Goal: Task Accomplishment & Management: Manage account settings

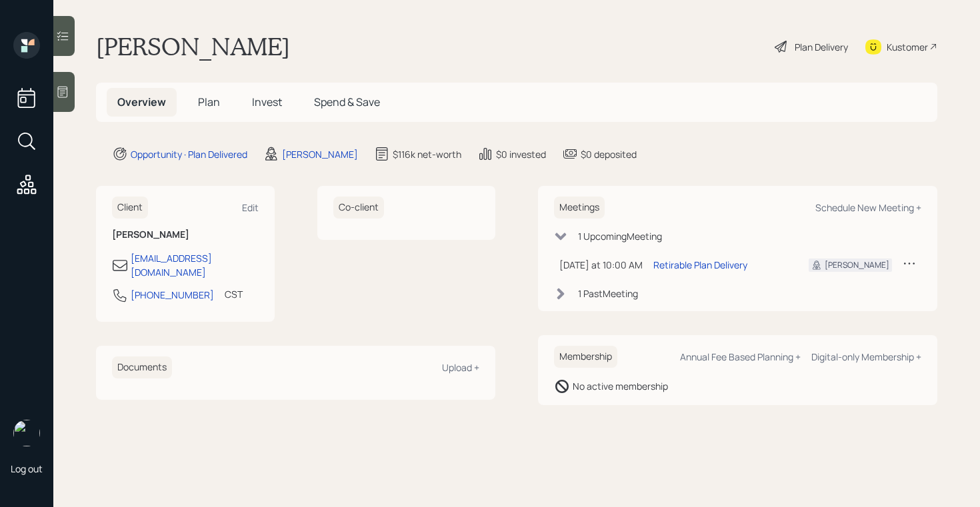
click at [71, 99] on div at bounding box center [63, 92] width 21 height 40
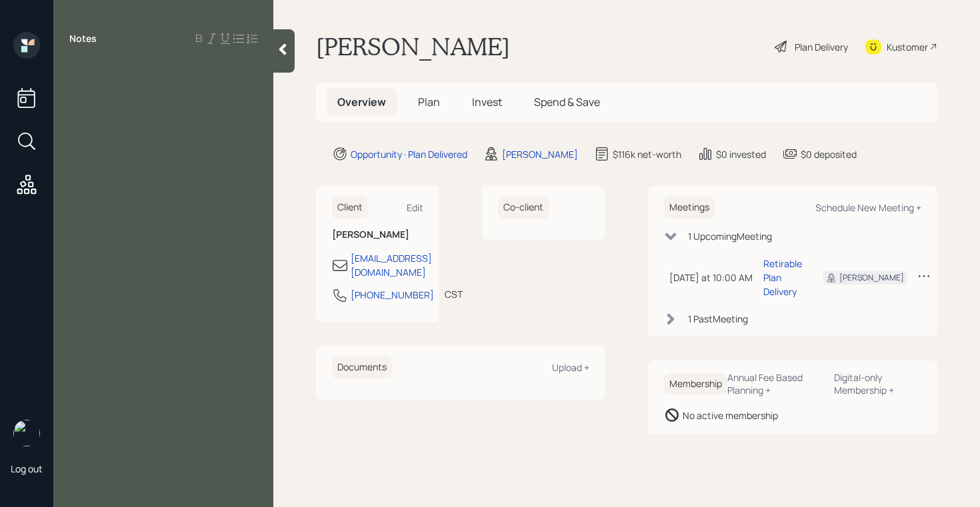
click at [281, 55] on icon at bounding box center [282, 49] width 13 height 13
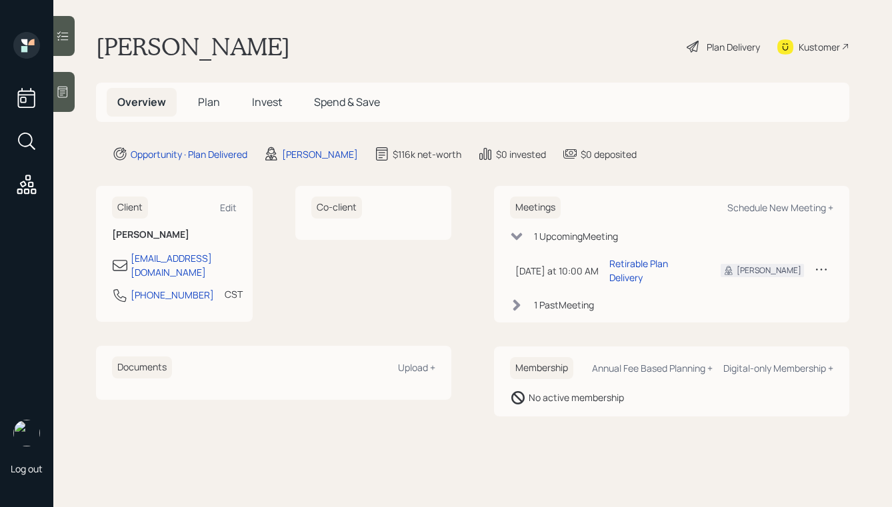
click at [719, 50] on div "Plan Delivery" at bounding box center [733, 47] width 53 height 14
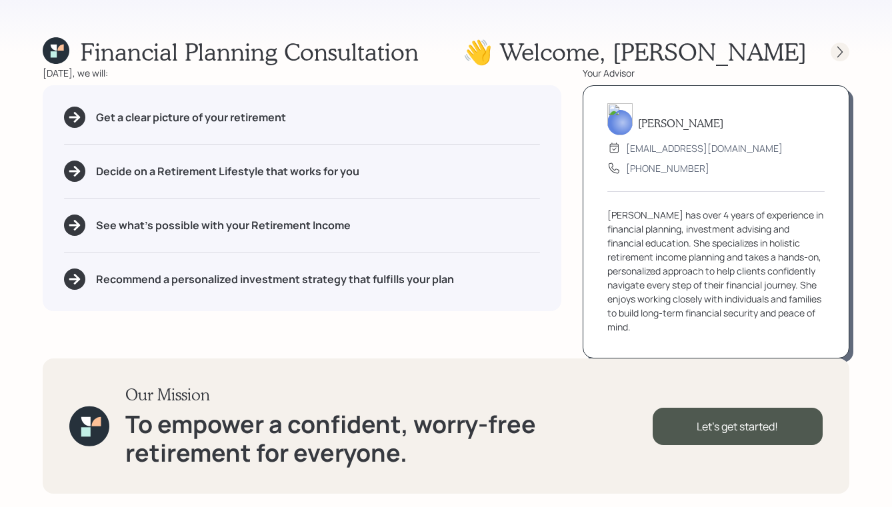
click at [844, 56] on icon at bounding box center [839, 51] width 13 height 13
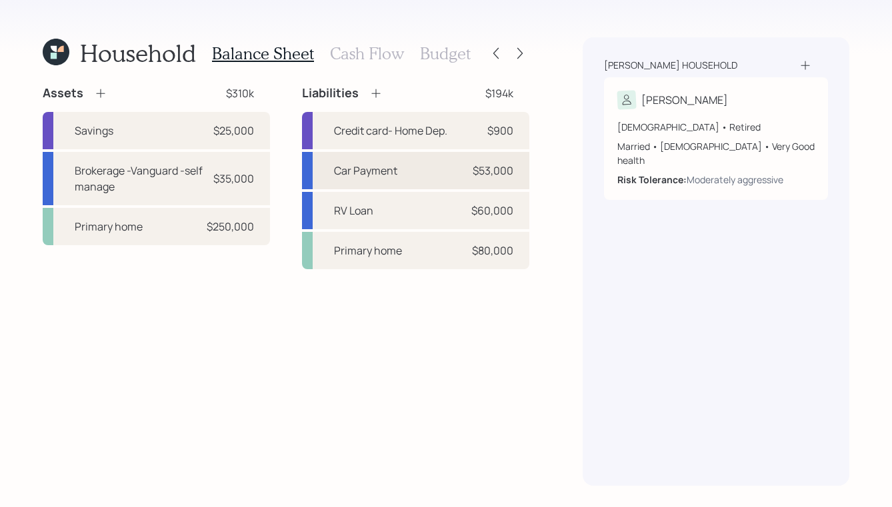
click at [452, 159] on div "Car Payment $53,000" at bounding box center [415, 170] width 227 height 37
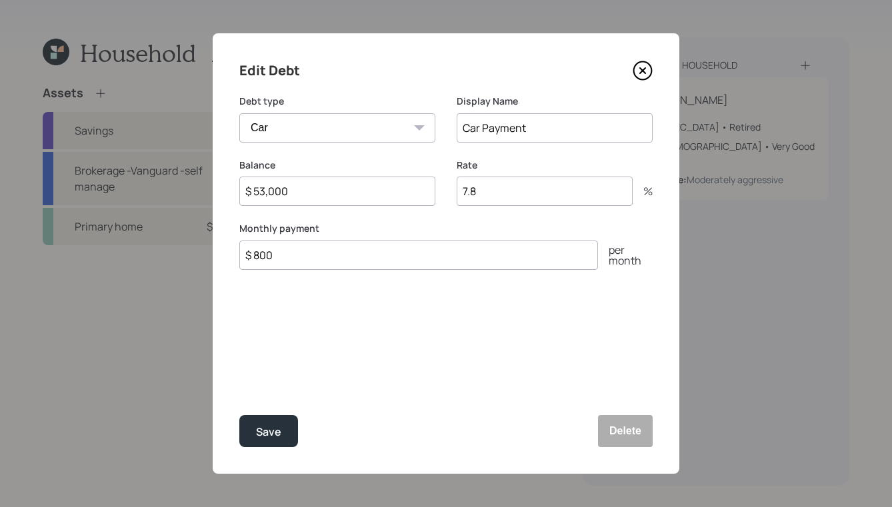
click at [644, 71] on icon at bounding box center [643, 71] width 20 height 20
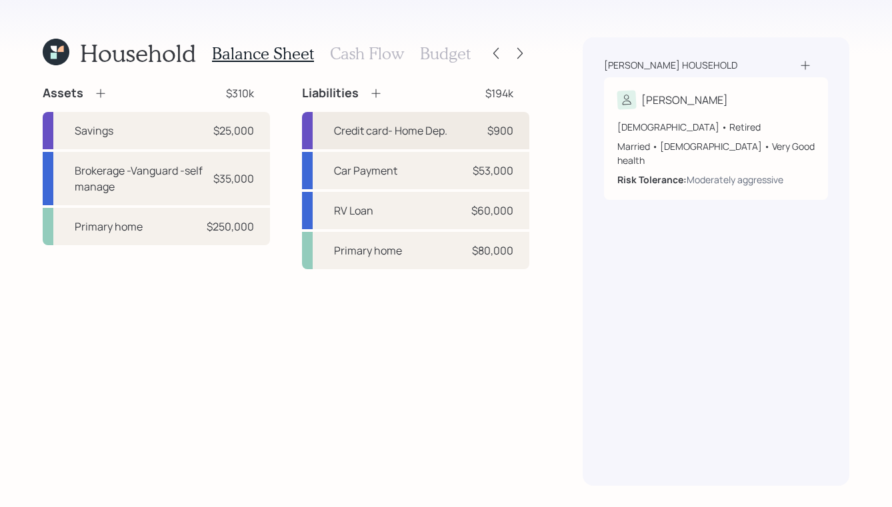
click at [445, 133] on div "Credit card- Home Dep." at bounding box center [390, 131] width 113 height 16
select select "credit_card"
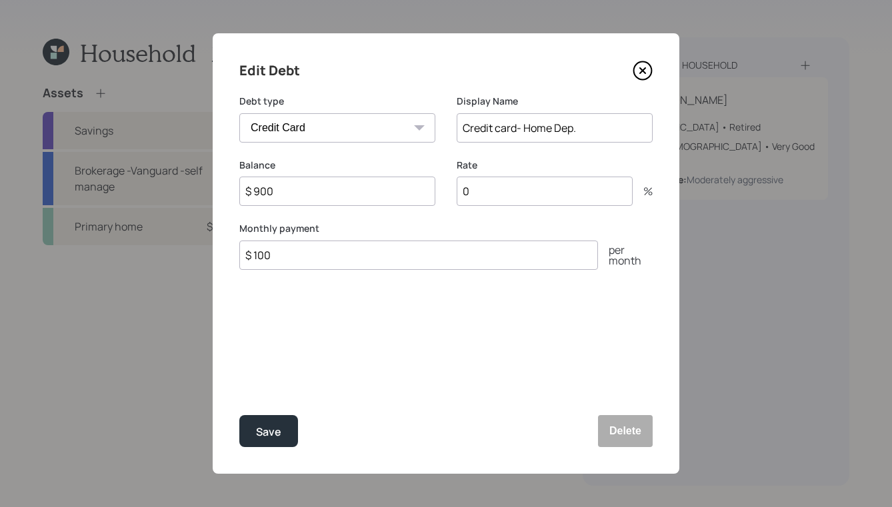
click at [644, 76] on icon at bounding box center [643, 71] width 20 height 20
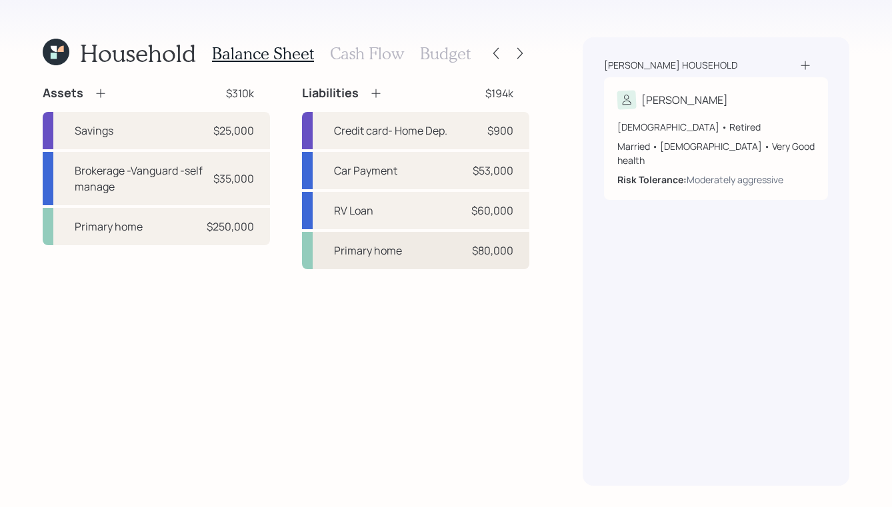
click at [408, 259] on div "Primary home $80,000" at bounding box center [415, 250] width 227 height 37
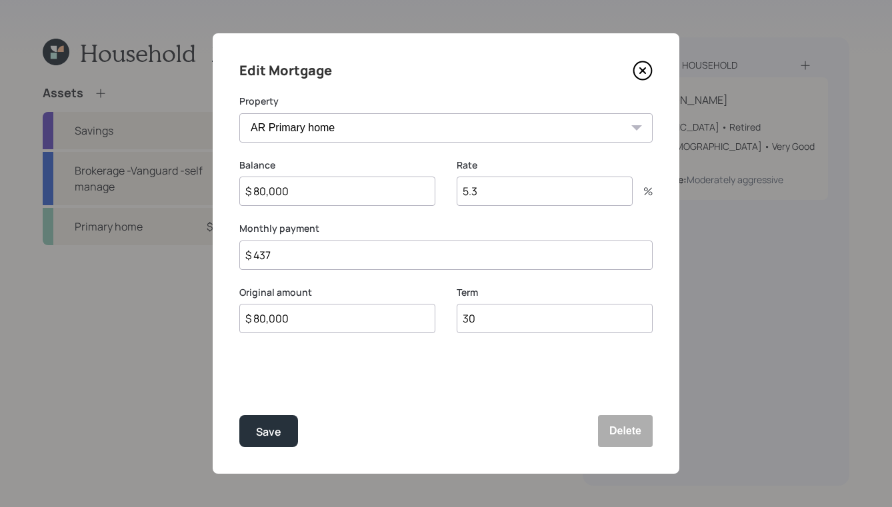
click at [648, 69] on icon at bounding box center [643, 71] width 20 height 20
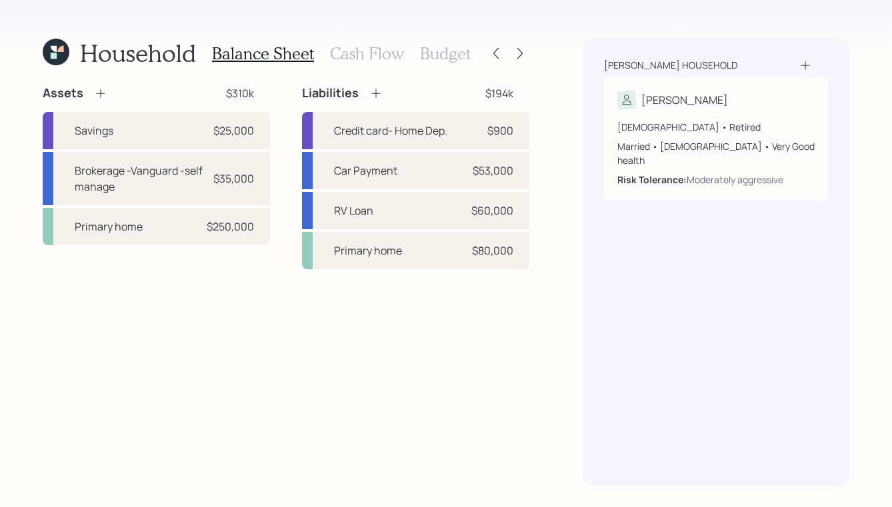
click at [375, 48] on h3 "Cash Flow" at bounding box center [367, 53] width 74 height 19
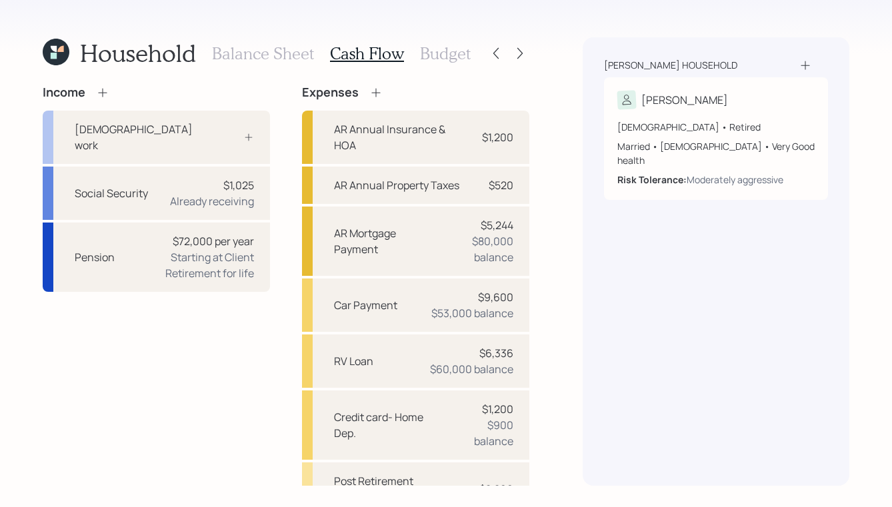
click at [455, 53] on h3 "Budget" at bounding box center [445, 53] width 51 height 19
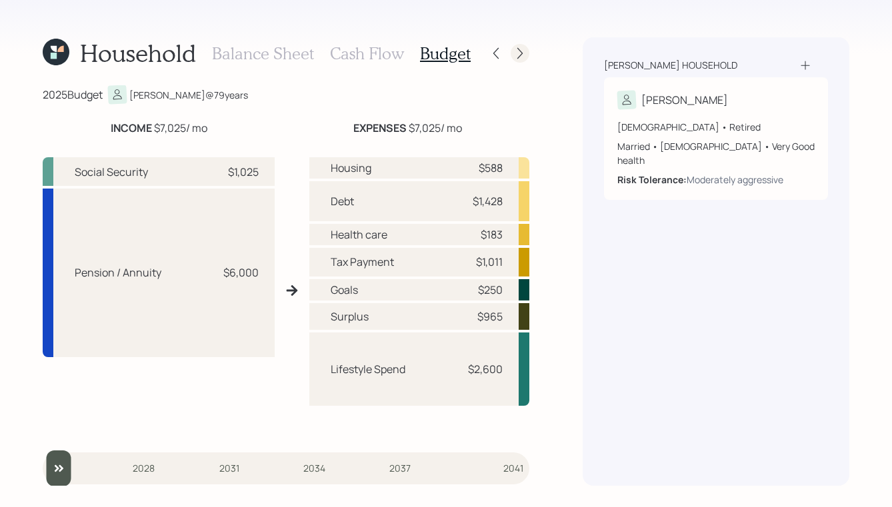
click at [521, 53] on icon at bounding box center [519, 53] width 13 height 13
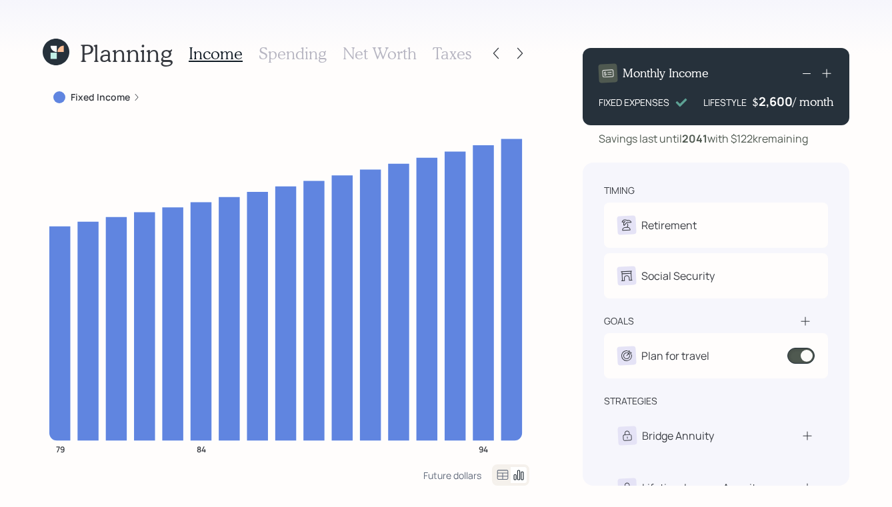
click at [318, 51] on h3 "Spending" at bounding box center [293, 53] width 68 height 19
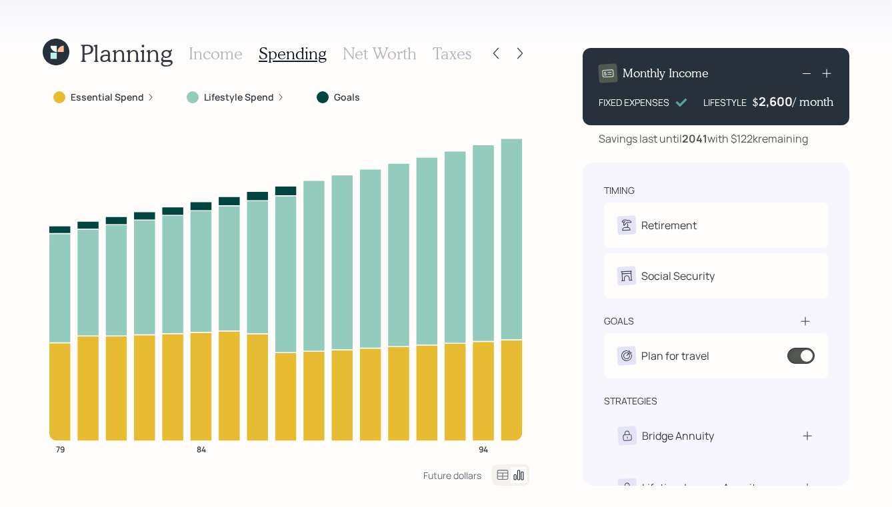
click at [198, 49] on h3 "Income" at bounding box center [216, 53] width 54 height 19
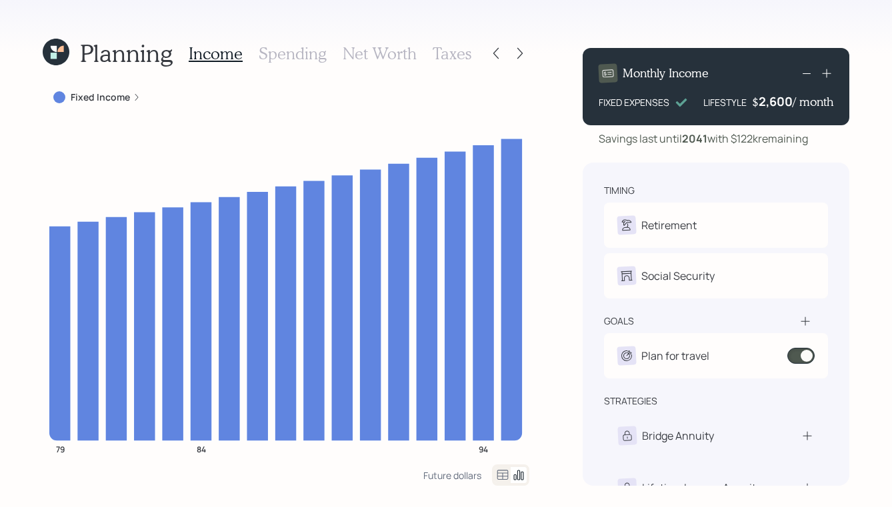
click at [391, 49] on h3 "Net Worth" at bounding box center [380, 53] width 74 height 19
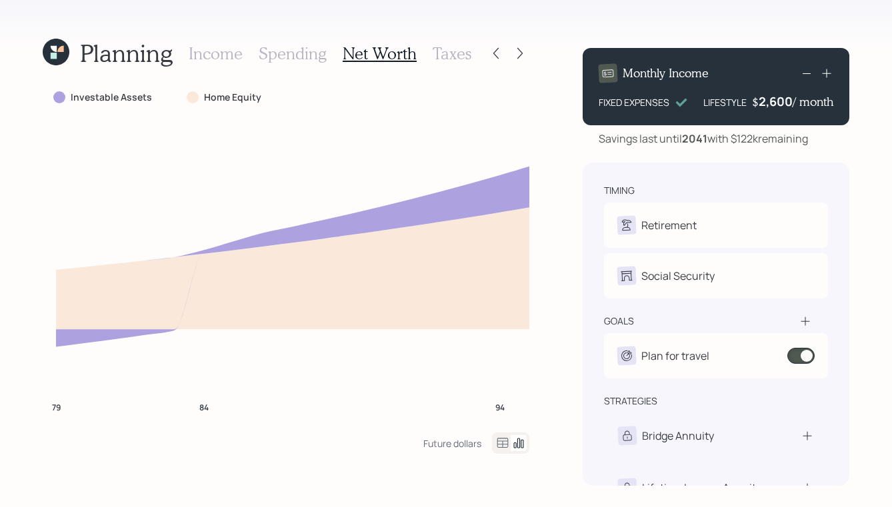
click at [441, 59] on h3 "Taxes" at bounding box center [452, 53] width 39 height 19
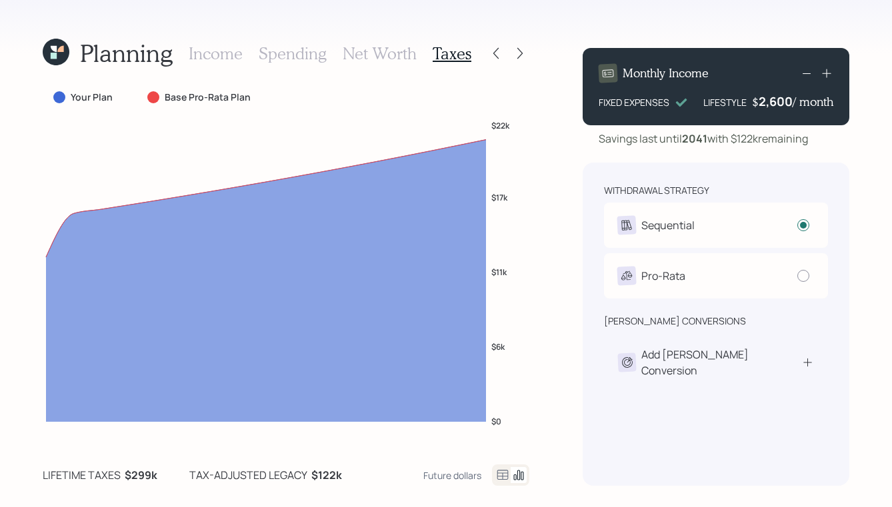
click at [391, 59] on h3 "Net Worth" at bounding box center [380, 53] width 74 height 19
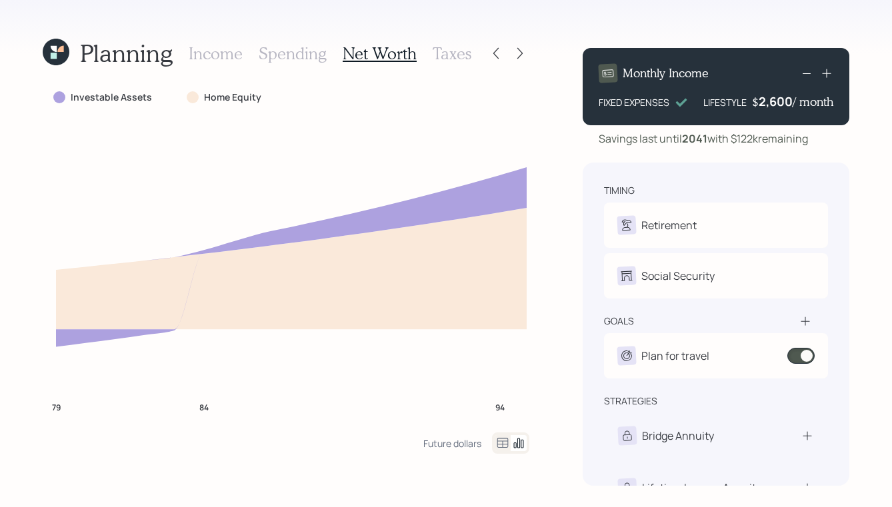
click at [439, 51] on h3 "Taxes" at bounding box center [452, 53] width 39 height 19
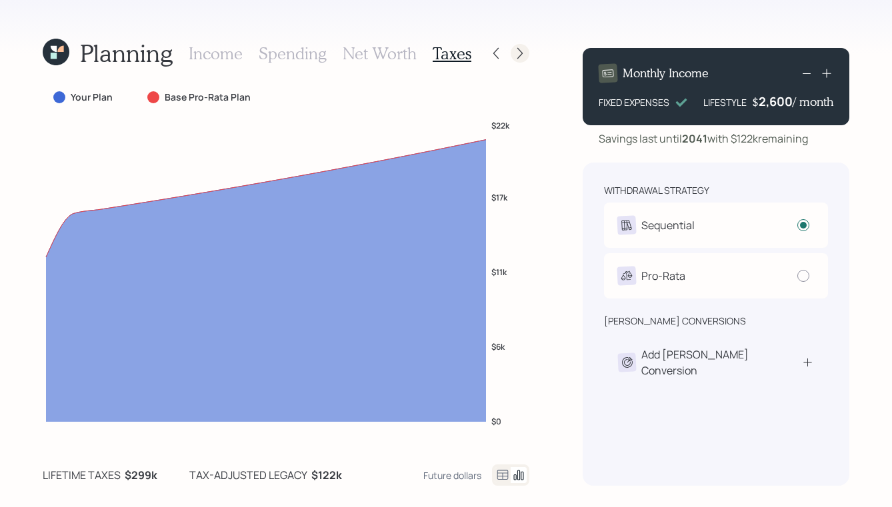
click at [517, 53] on icon at bounding box center [519, 53] width 13 height 13
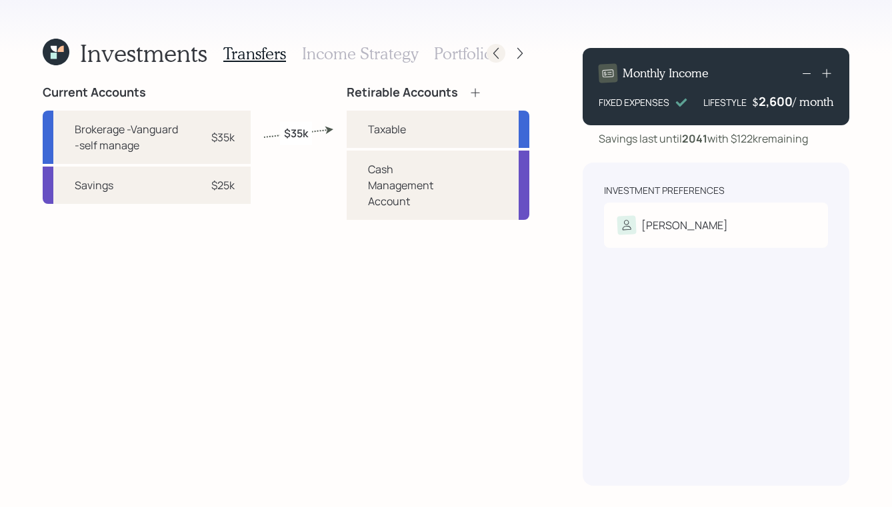
click at [489, 58] on icon at bounding box center [495, 53] width 13 height 13
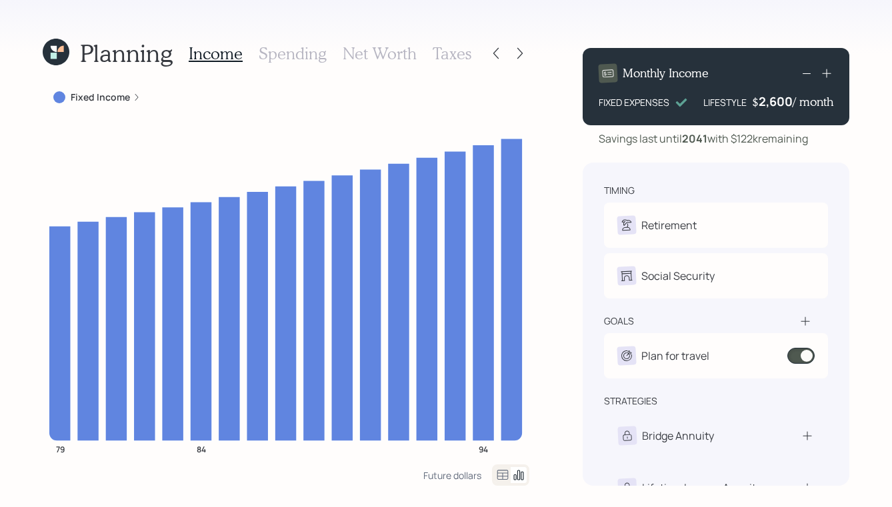
click at [489, 58] on icon at bounding box center [495, 53] width 13 height 13
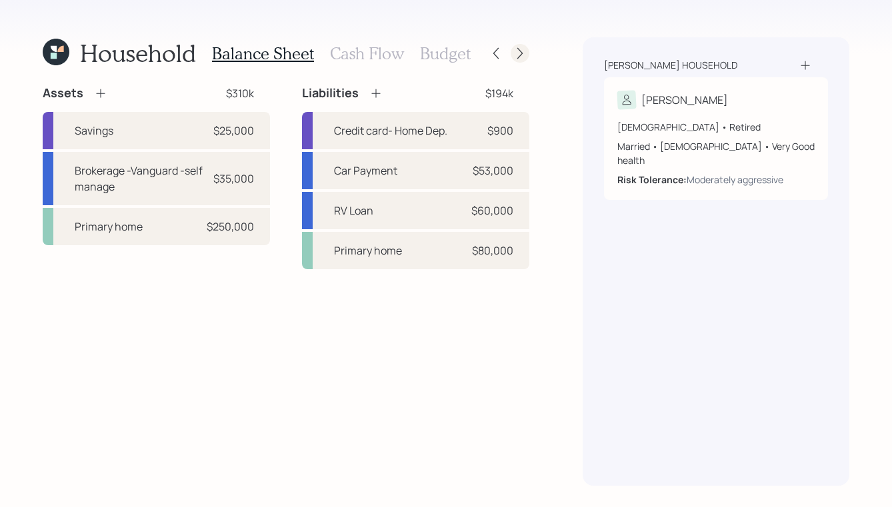
click at [527, 53] on div at bounding box center [520, 53] width 19 height 19
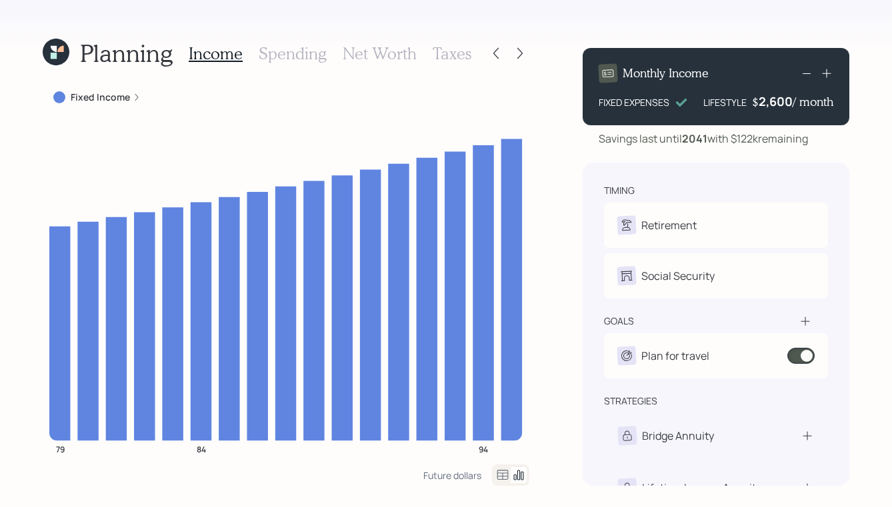
click at [545, 50] on div "Planning Income Spending Net Worth Taxes Fixed Income 79 84 94 Future dollars M…" at bounding box center [446, 253] width 892 height 507
click at [521, 50] on icon at bounding box center [519, 53] width 13 height 13
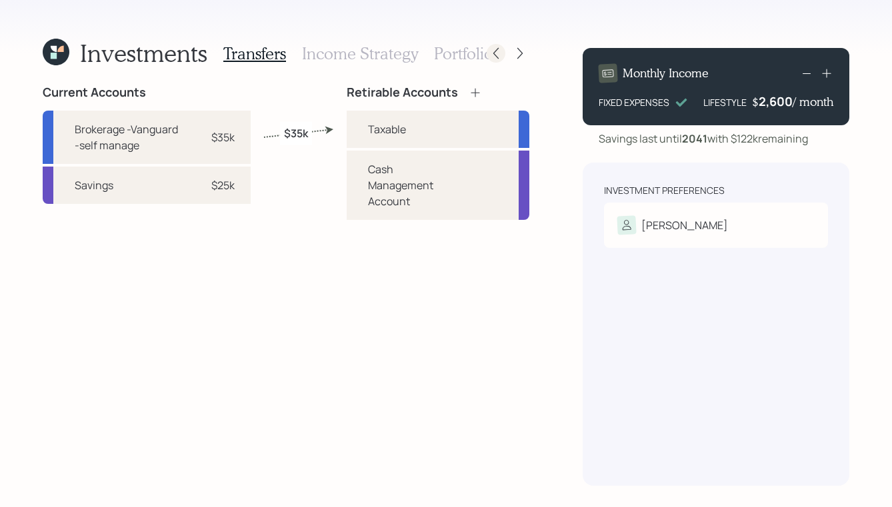
click at [490, 55] on icon at bounding box center [495, 53] width 13 height 13
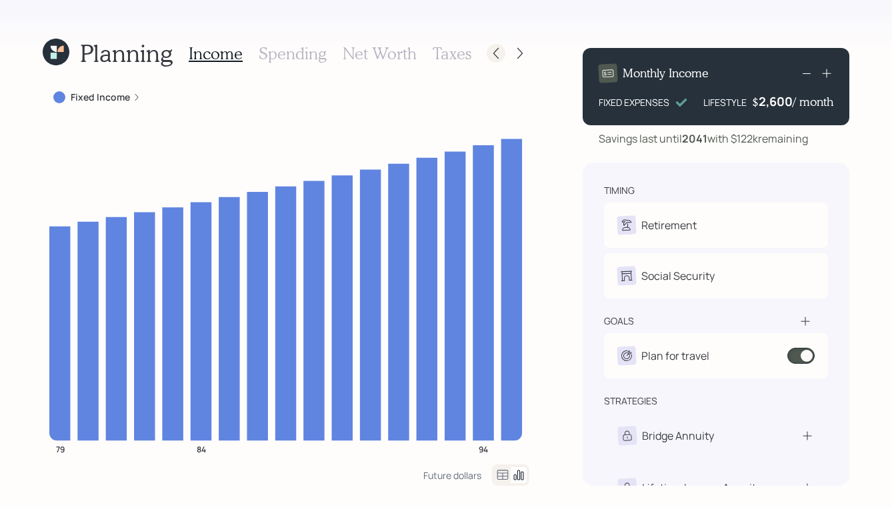
click at [495, 55] on icon at bounding box center [495, 53] width 13 height 13
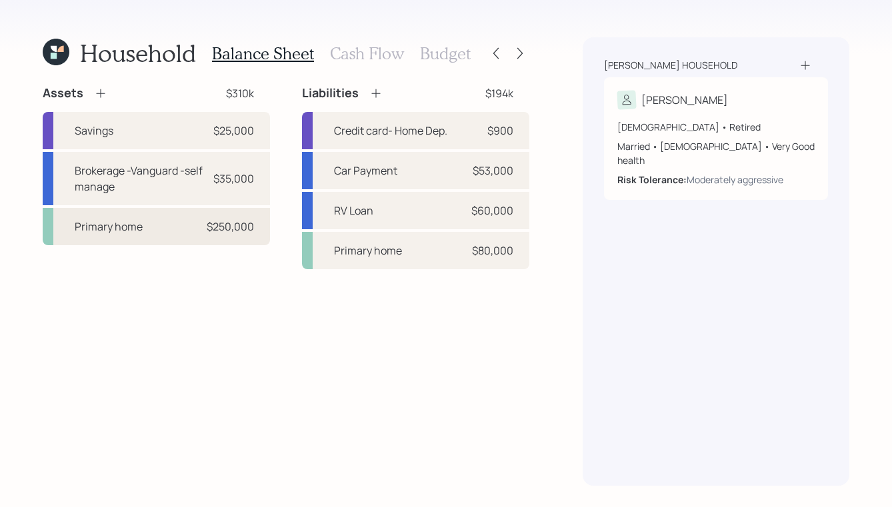
click at [211, 232] on div "$250,000" at bounding box center [230, 227] width 47 height 16
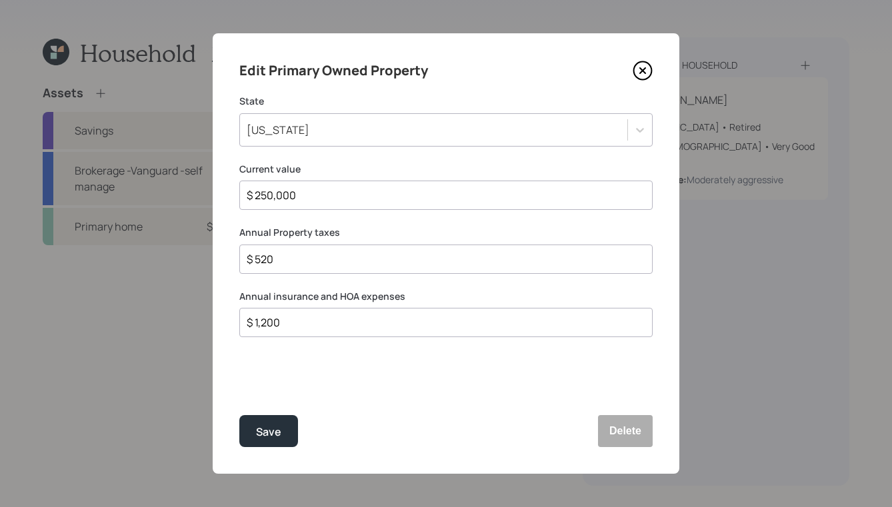
click at [648, 68] on icon at bounding box center [643, 71] width 20 height 20
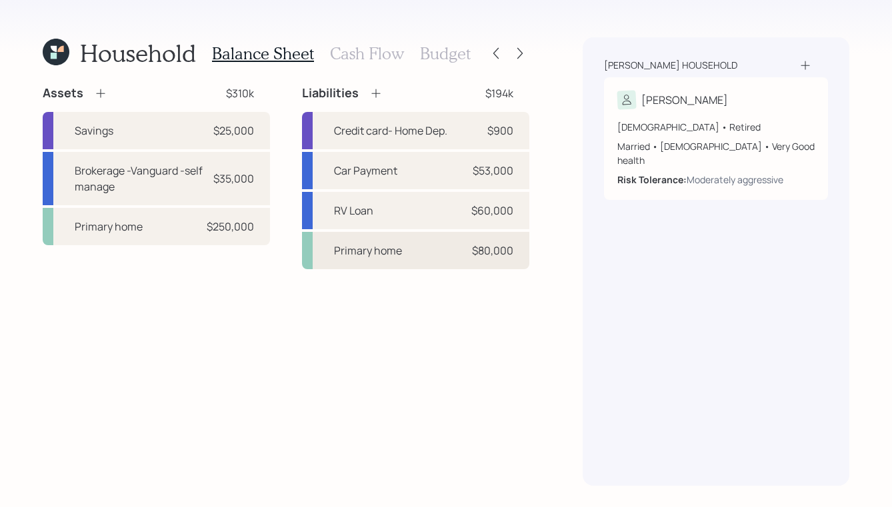
click at [425, 256] on div "Primary home $80,000" at bounding box center [415, 250] width 227 height 37
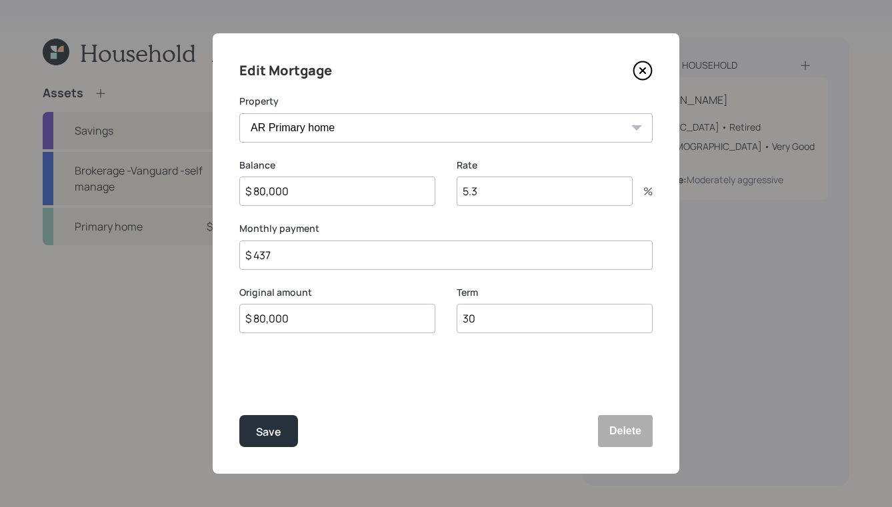
click at [645, 63] on icon at bounding box center [643, 71] width 20 height 20
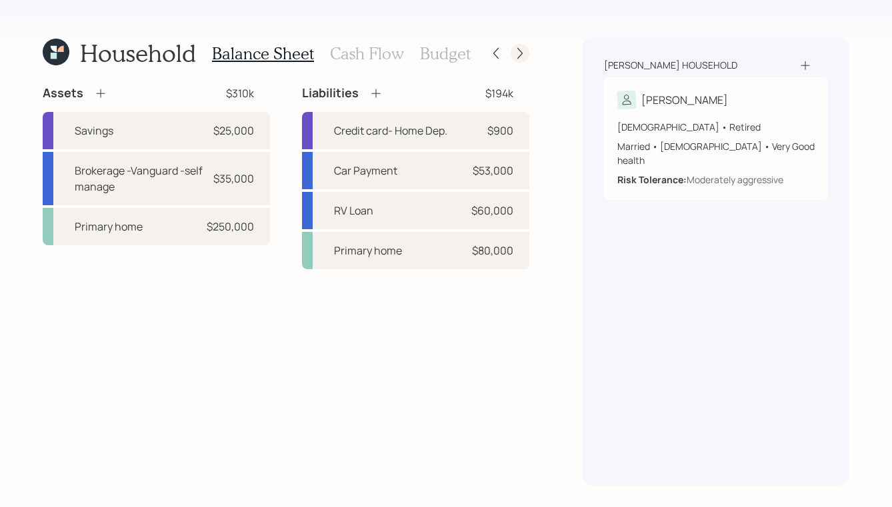
click at [523, 57] on icon at bounding box center [519, 53] width 13 height 13
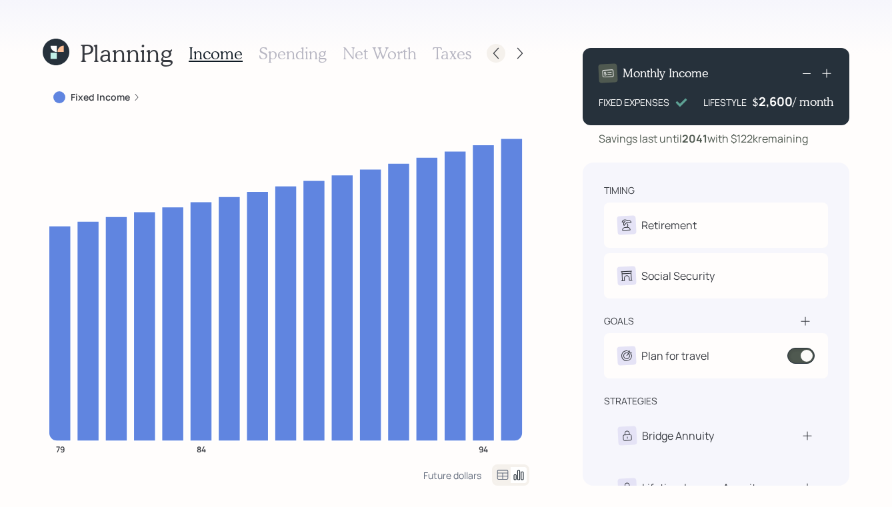
click at [496, 56] on icon at bounding box center [495, 53] width 5 height 11
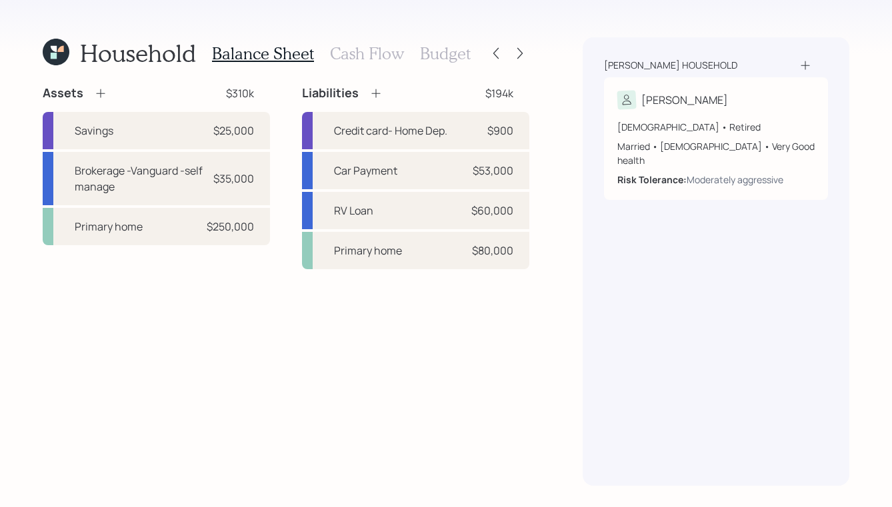
click at [389, 54] on h3 "Cash Flow" at bounding box center [367, 53] width 74 height 19
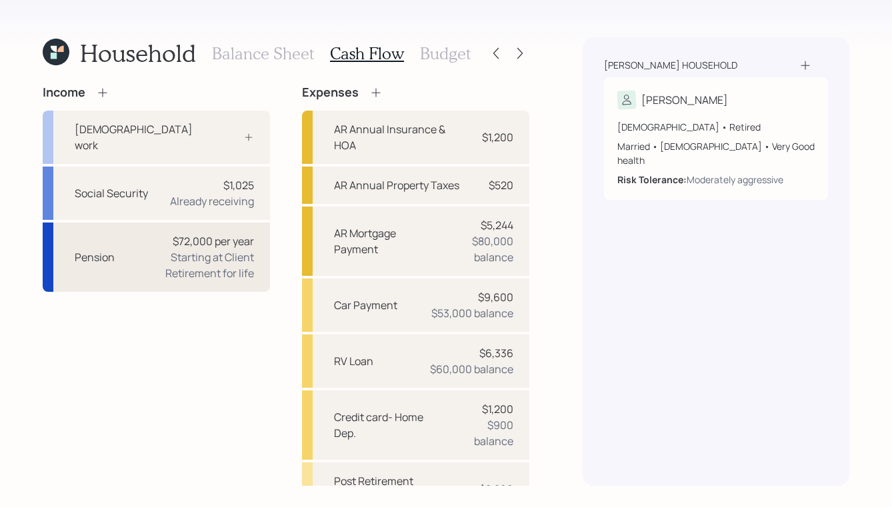
click at [145, 249] on div "Starting at Client Retirement for life" at bounding box center [189, 265] width 129 height 32
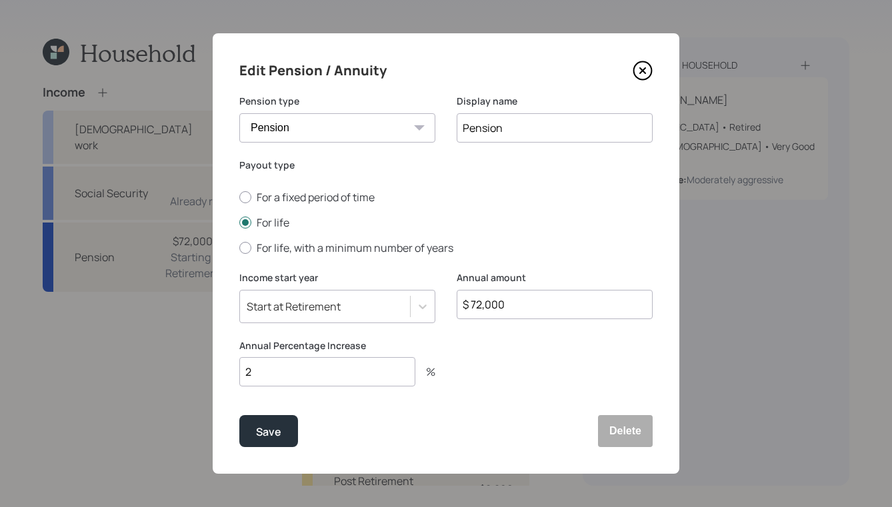
click at [649, 79] on icon at bounding box center [643, 71] width 20 height 20
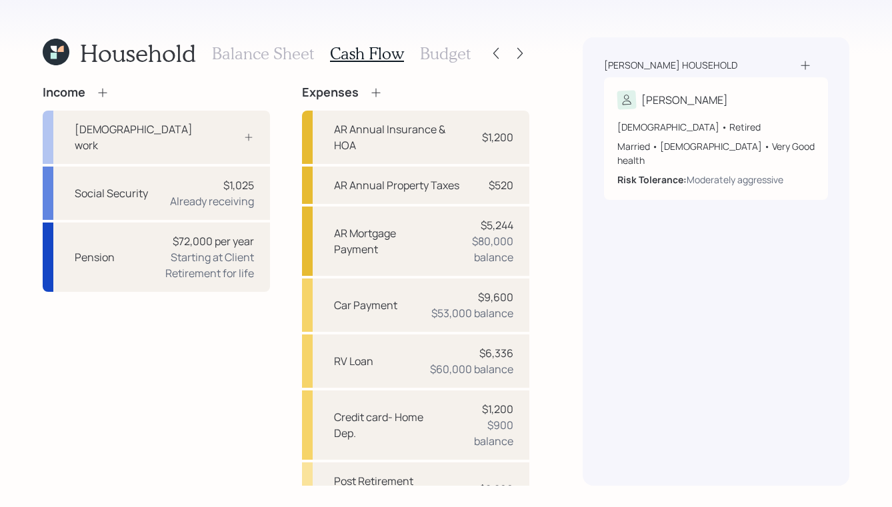
click at [371, 88] on icon at bounding box center [375, 92] width 13 height 13
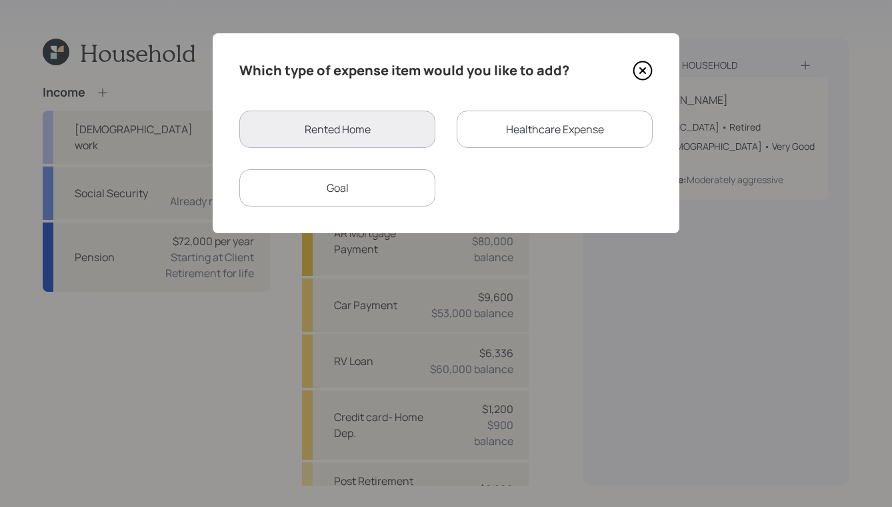
click at [643, 65] on icon at bounding box center [643, 71] width 20 height 20
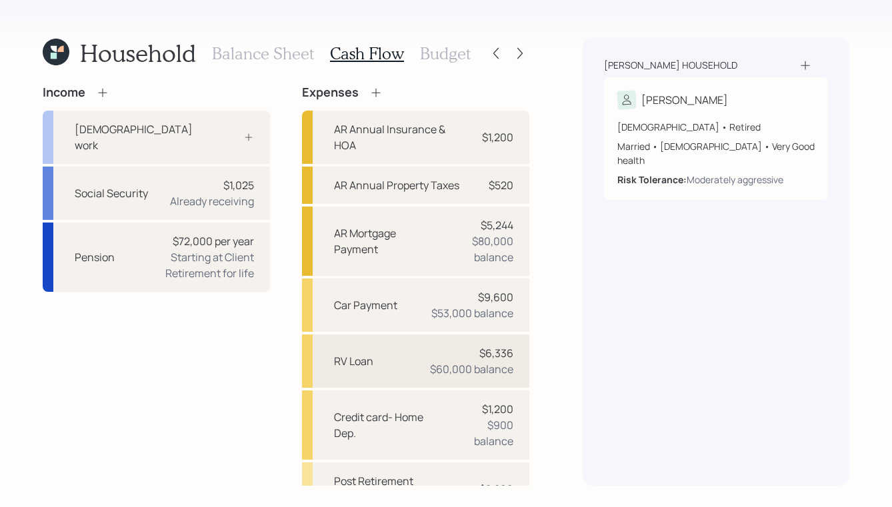
scroll to position [213, 0]
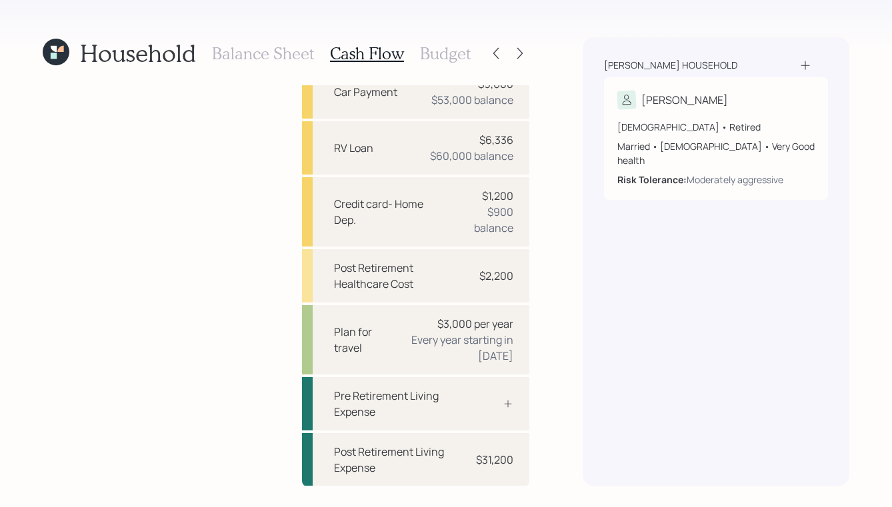
click at [447, 49] on h3 "Budget" at bounding box center [445, 53] width 51 height 19
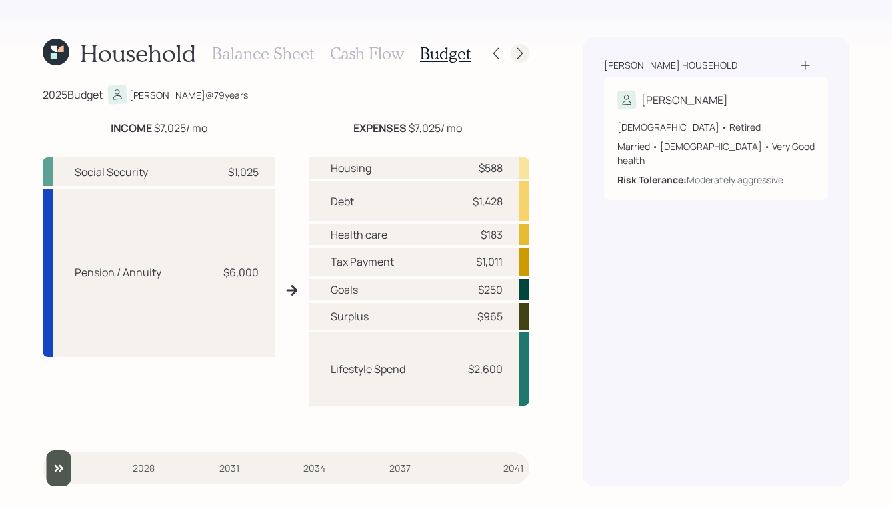
click at [516, 50] on icon at bounding box center [519, 53] width 13 height 13
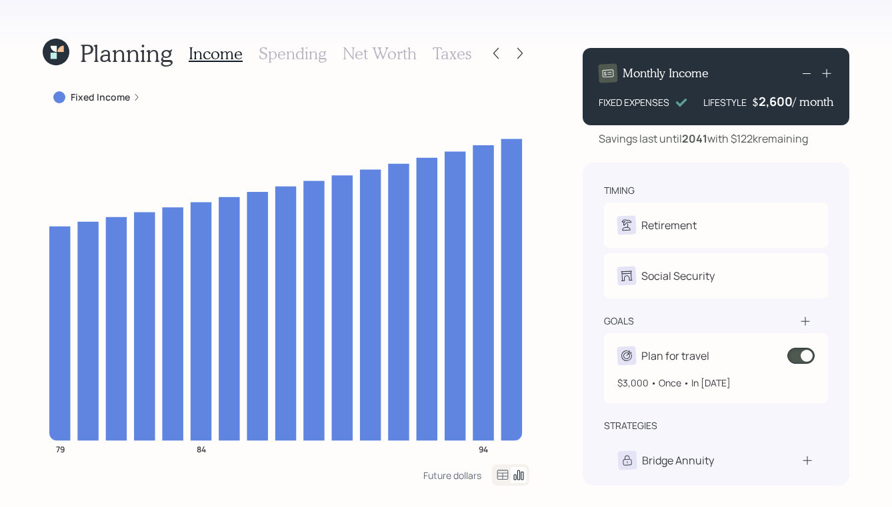
click at [674, 352] on div "Plan for travel" at bounding box center [675, 356] width 68 height 16
select select "1"
select select "2033"
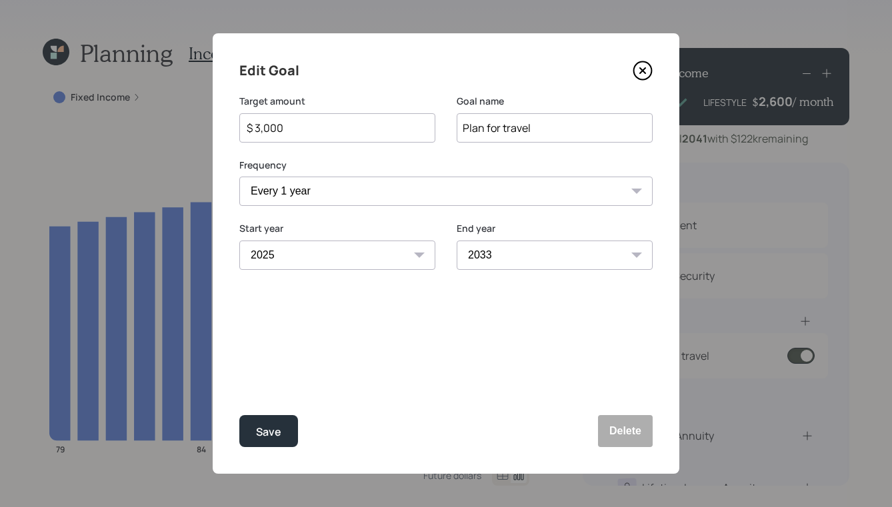
click at [640, 80] on icon at bounding box center [643, 71] width 20 height 20
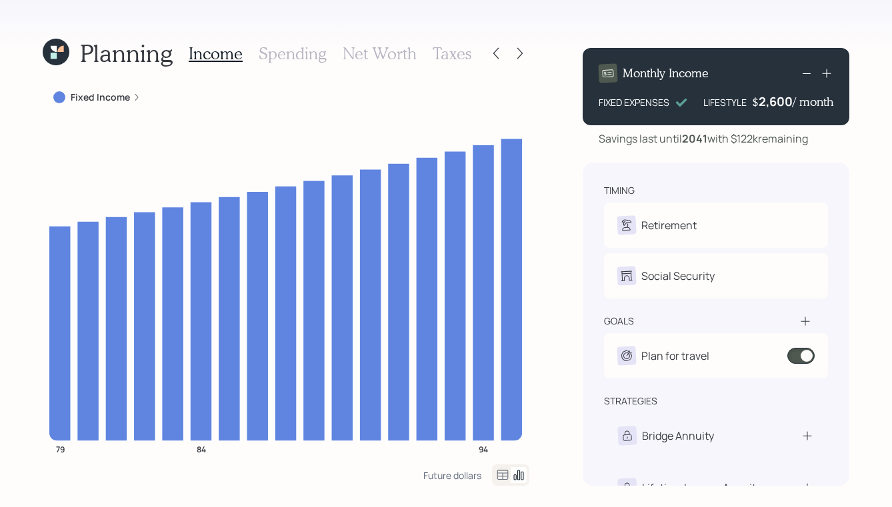
click at [281, 54] on h3 "Spending" at bounding box center [293, 53] width 68 height 19
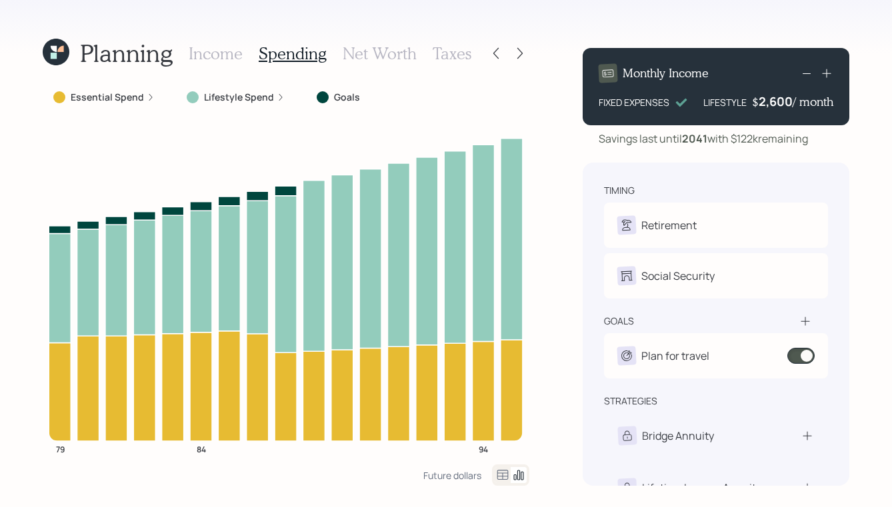
click at [343, 58] on h3 "Net Worth" at bounding box center [380, 53] width 74 height 19
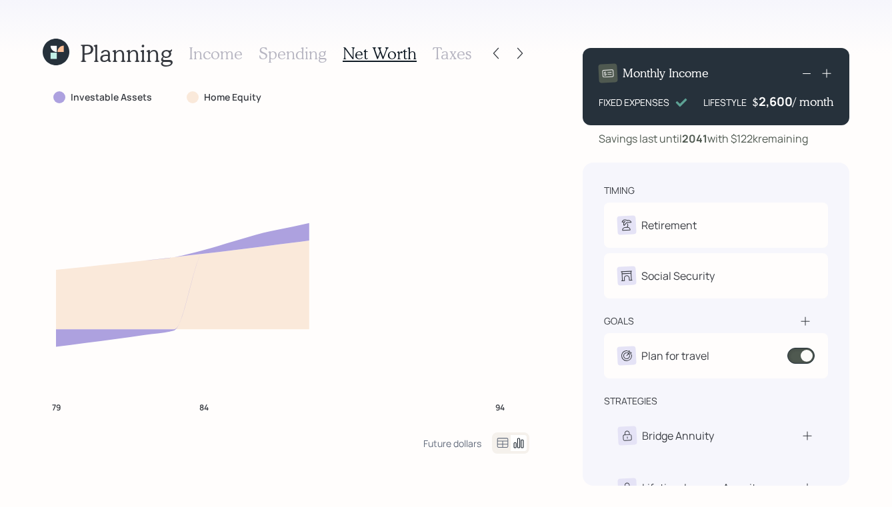
click at [447, 45] on h3 "Taxes" at bounding box center [452, 53] width 39 height 19
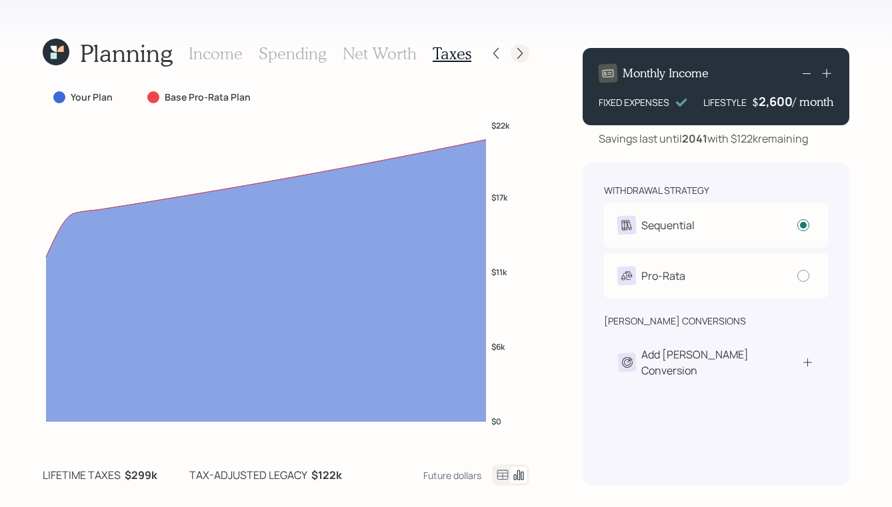
click at [527, 51] on div at bounding box center [520, 53] width 19 height 19
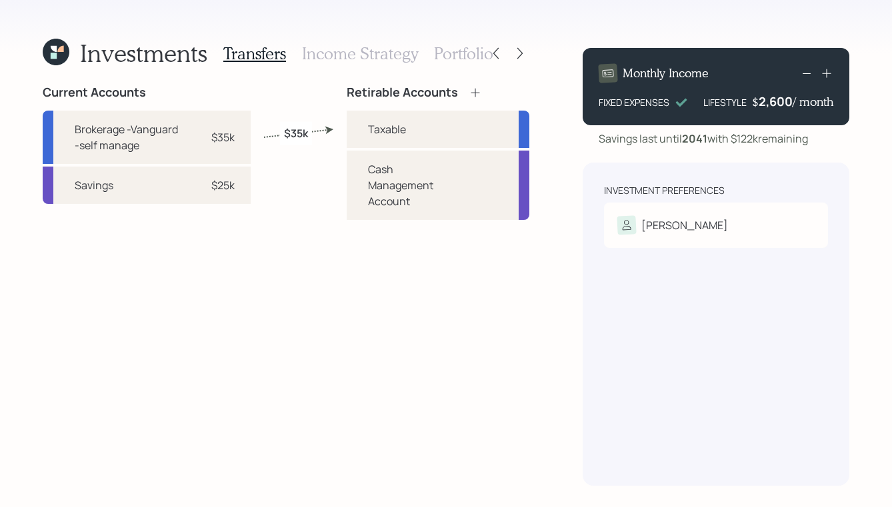
click at [349, 64] on div "Transfers Income Strategy Portfolio" at bounding box center [358, 53] width 270 height 32
click at [345, 57] on h3 "Income Strategy" at bounding box center [360, 53] width 116 height 19
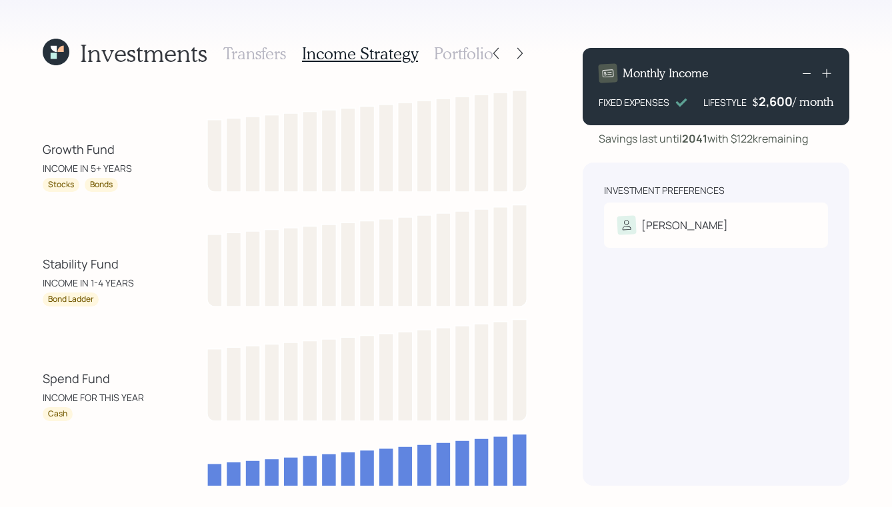
click at [448, 55] on h3 "Portfolio" at bounding box center [463, 53] width 59 height 19
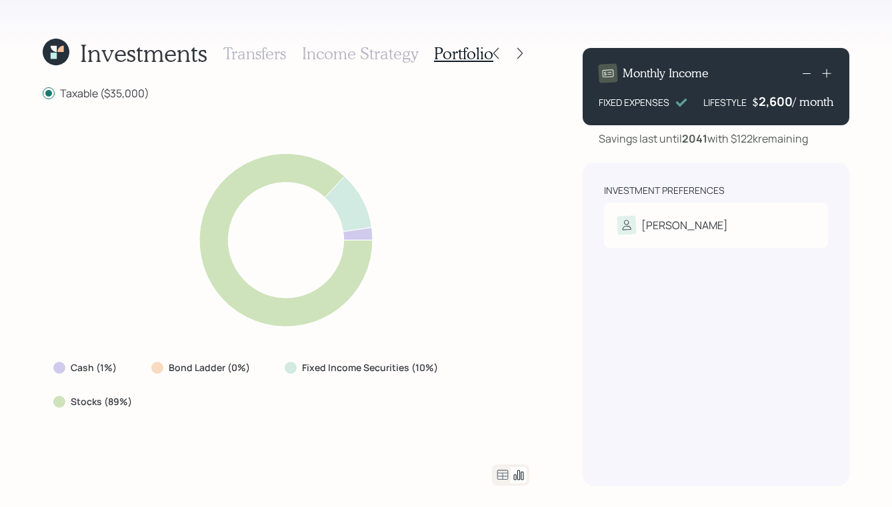
click at [320, 55] on h3 "Income Strategy" at bounding box center [360, 53] width 116 height 19
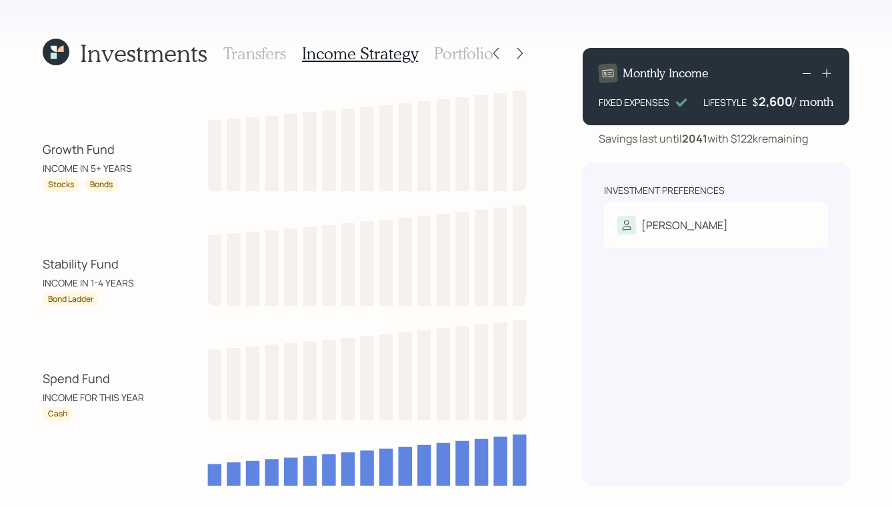
click at [243, 54] on h3 "Transfers" at bounding box center [254, 53] width 63 height 19
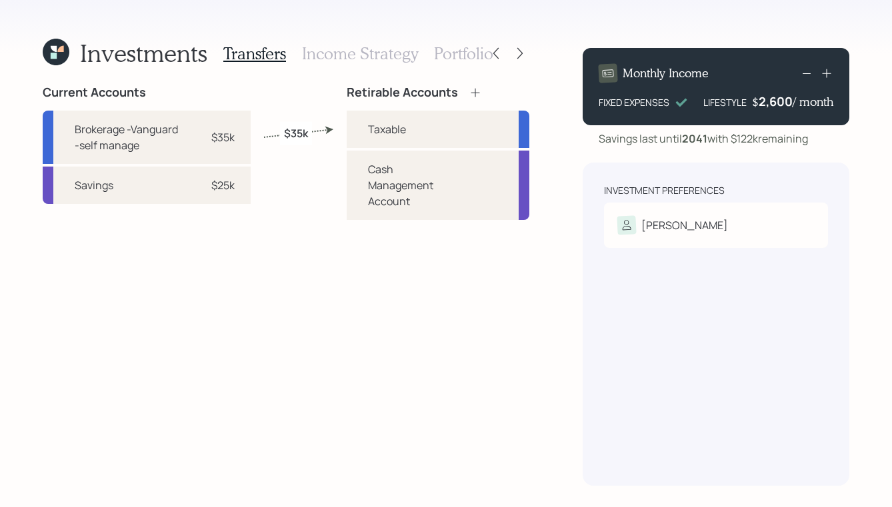
click at [387, 35] on div "Investments Transfers Income Strategy Portfolio Current Accounts Brokerage -Van…" at bounding box center [446, 253] width 892 height 507
click at [387, 45] on h3 "Income Strategy" at bounding box center [360, 53] width 116 height 19
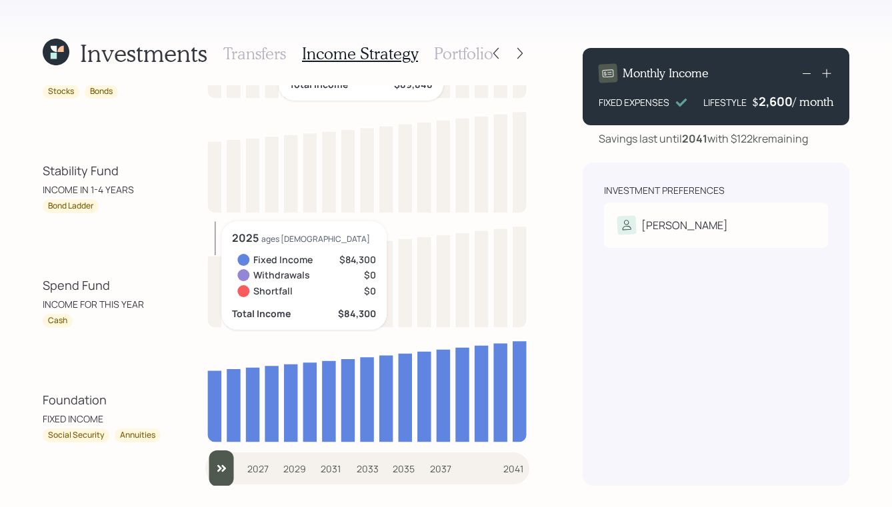
scroll to position [94, 0]
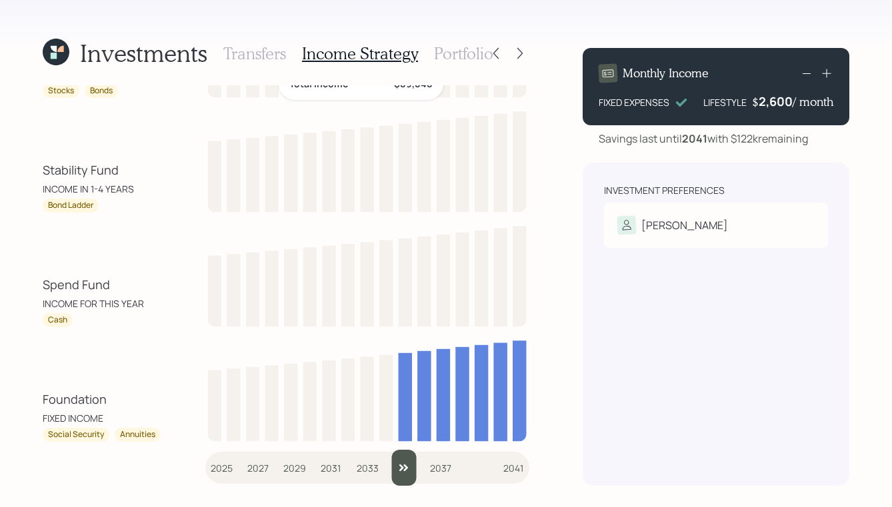
type input "2025"
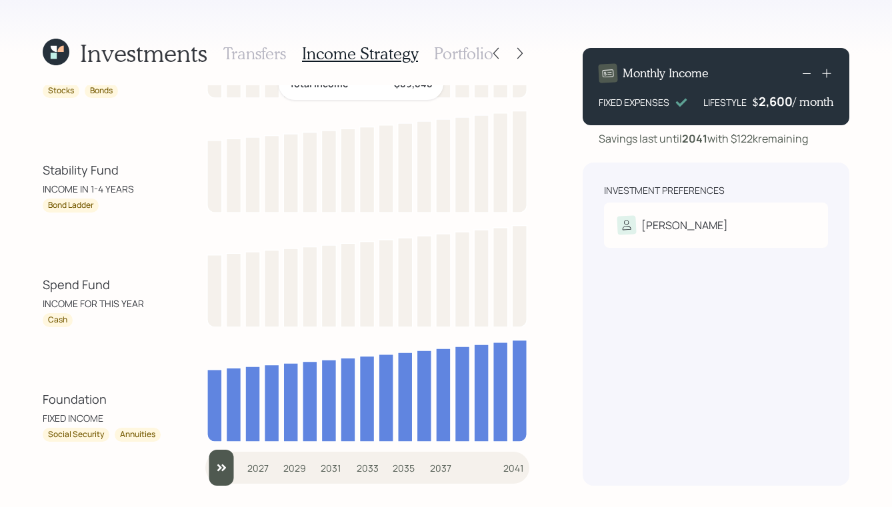
drag, startPoint x: 220, startPoint y: 479, endPoint x: 417, endPoint y: 300, distance: 266.7
click at [205, 475] on input "slider" at bounding box center [367, 468] width 324 height 36
click at [463, 61] on h3 "Portfolio" at bounding box center [463, 53] width 59 height 19
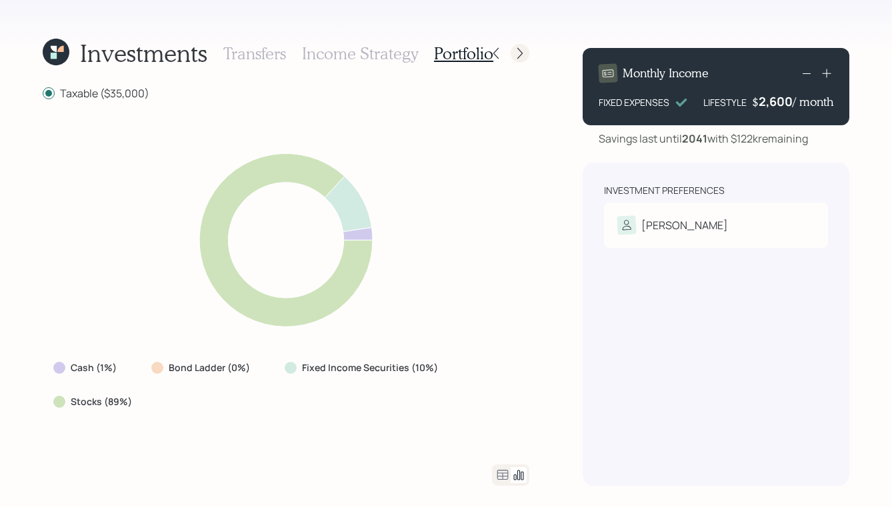
click at [517, 45] on div at bounding box center [520, 53] width 19 height 19
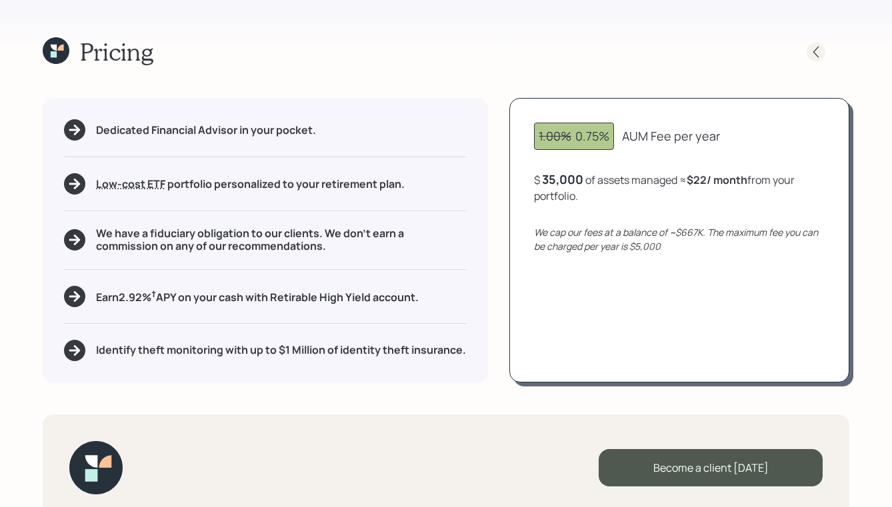
click at [815, 51] on icon at bounding box center [815, 51] width 13 height 13
